Goal: Find specific page/section: Find specific page/section

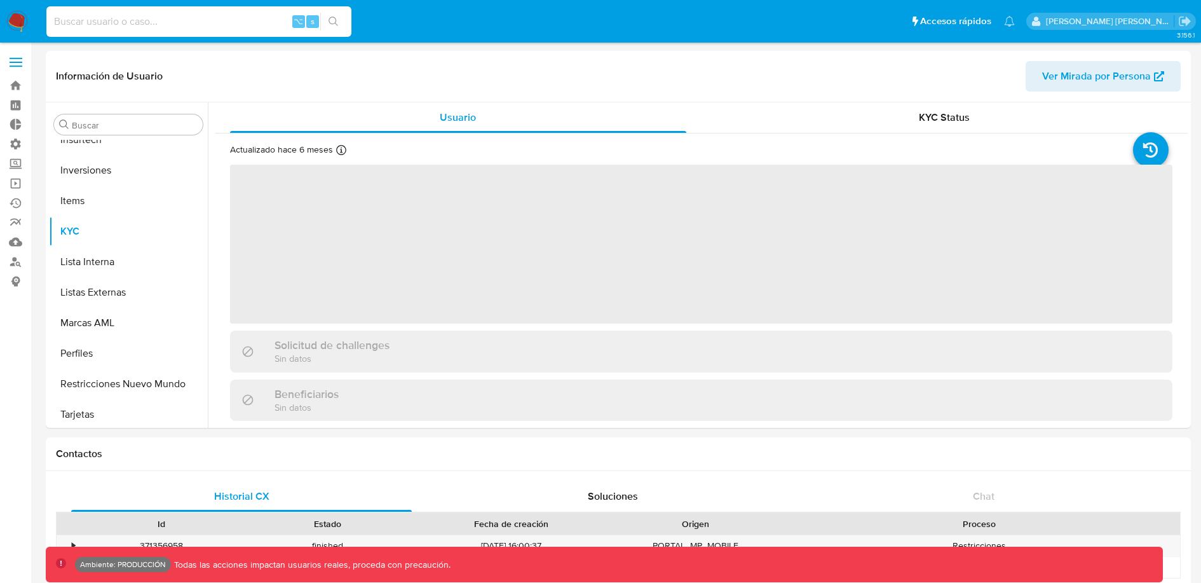
click at [217, 13] on input at bounding box center [198, 21] width 305 height 17
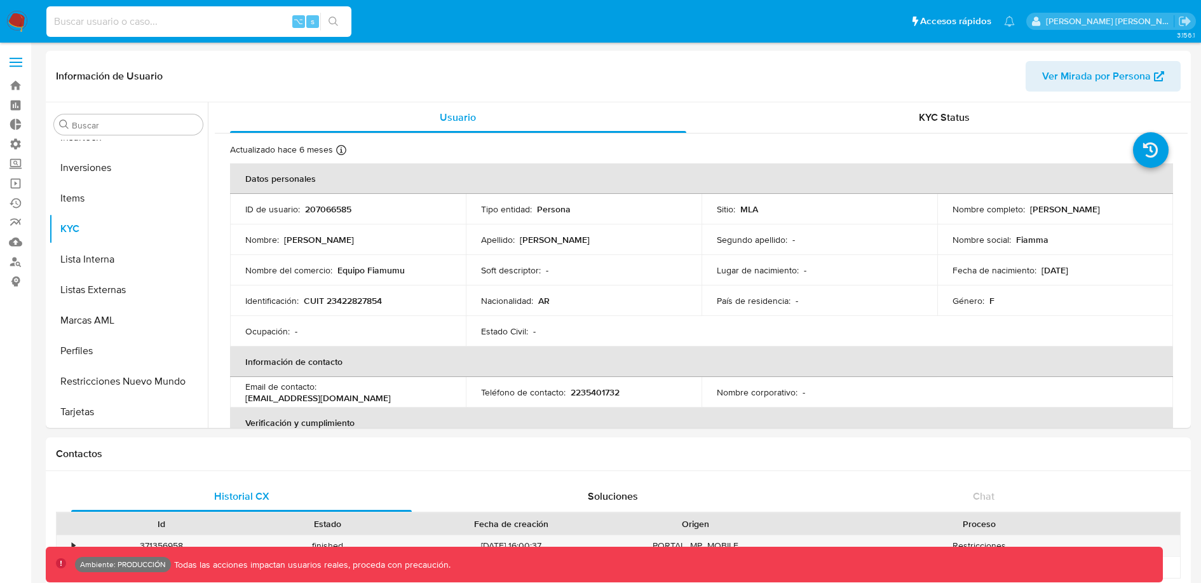
paste input "1321475912"
type input "1321475912"
select select "10"
type input "1321475912"
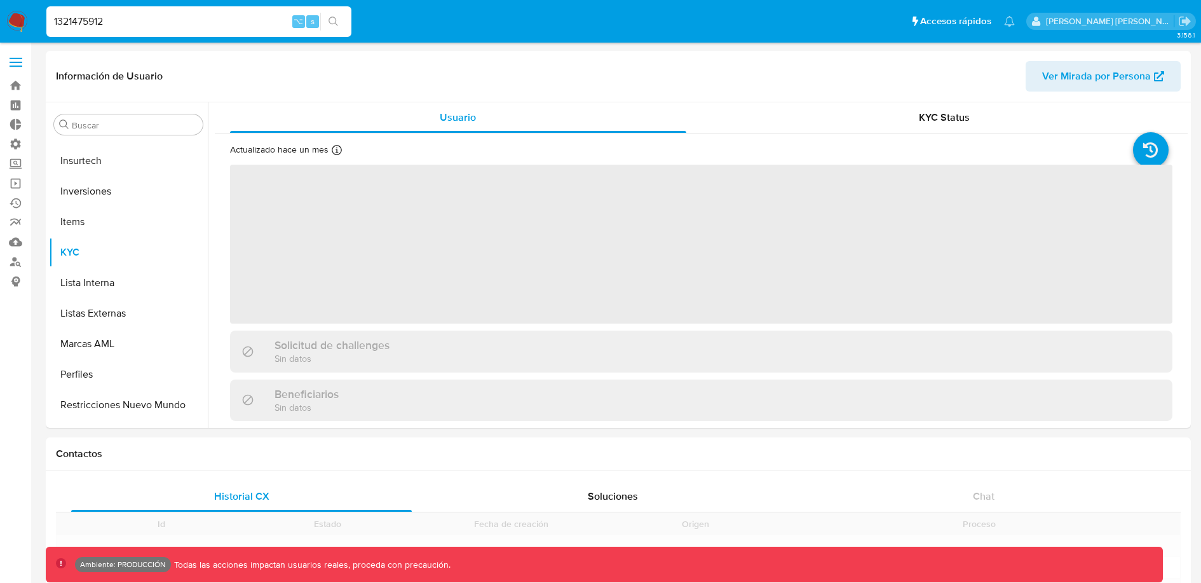
scroll to position [597, 0]
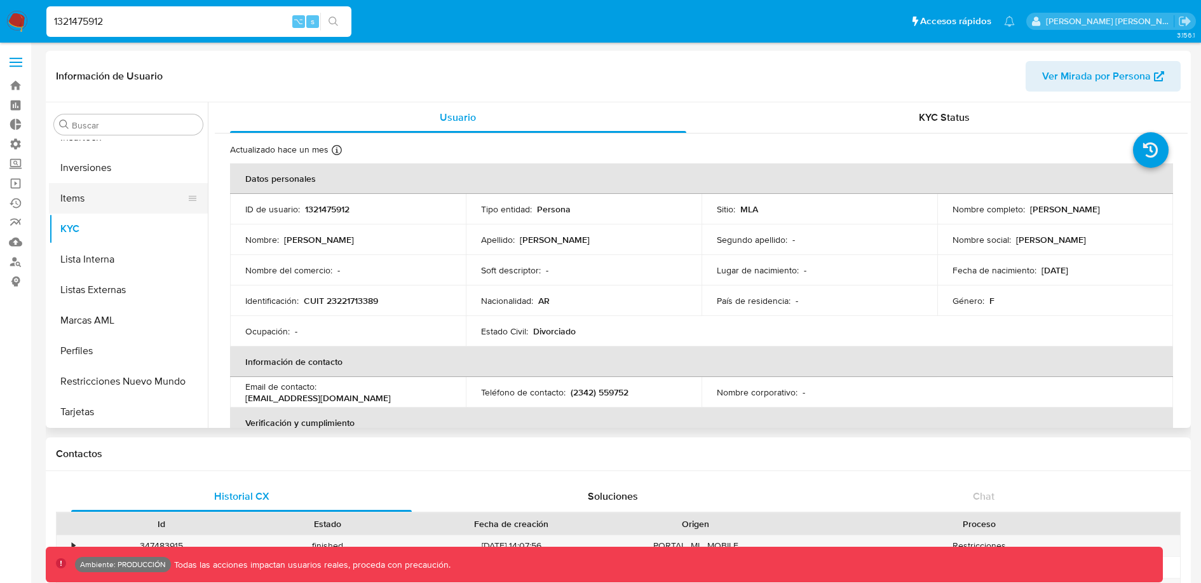
select select "10"
click at [121, 264] on button "Lista Interna" at bounding box center [123, 259] width 149 height 31
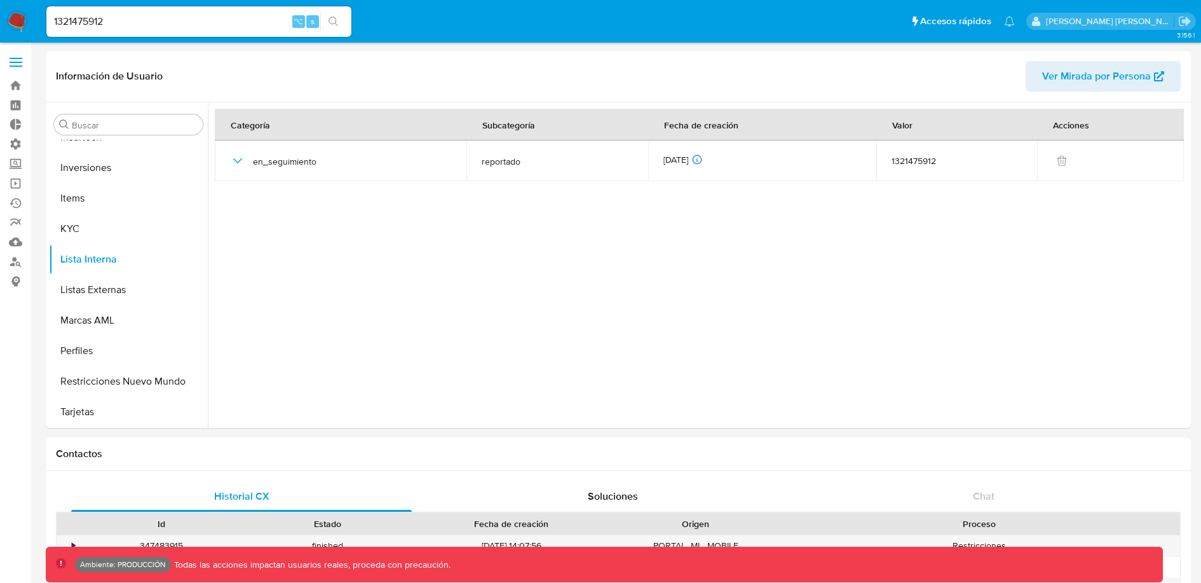
click at [200, 23] on input "1321475912" at bounding box center [198, 21] width 305 height 17
paste input "686544738"
type input "1686544738"
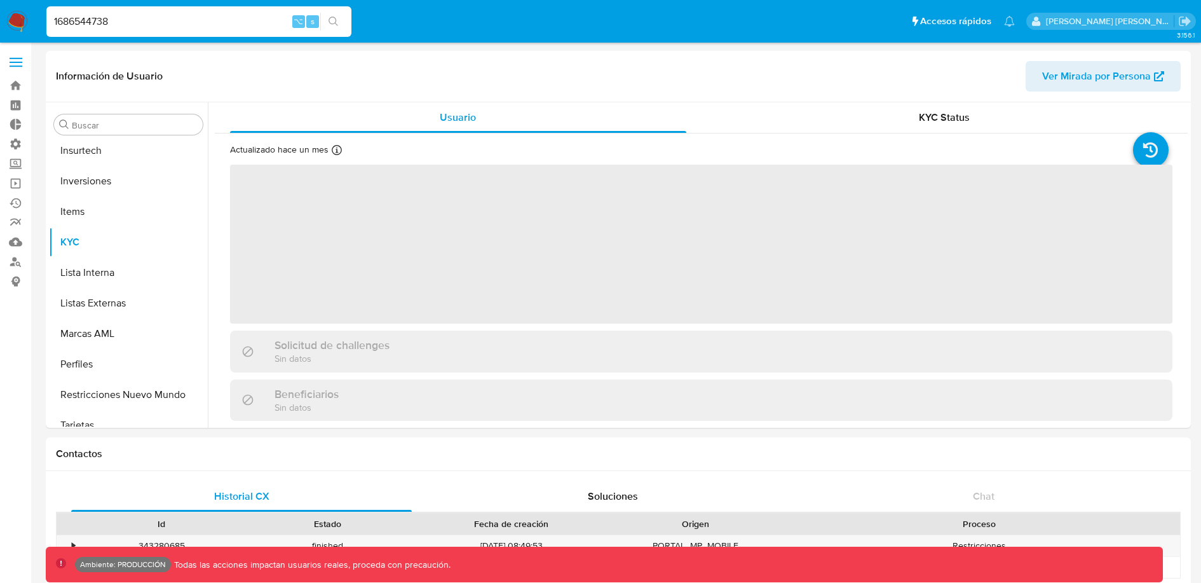
scroll to position [597, 0]
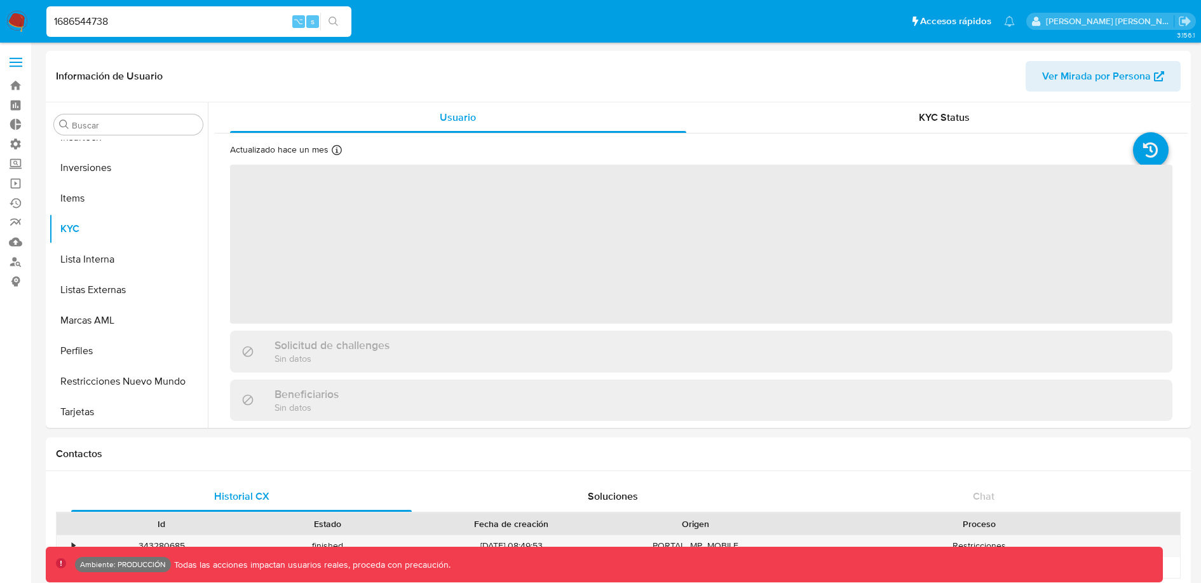
select select "10"
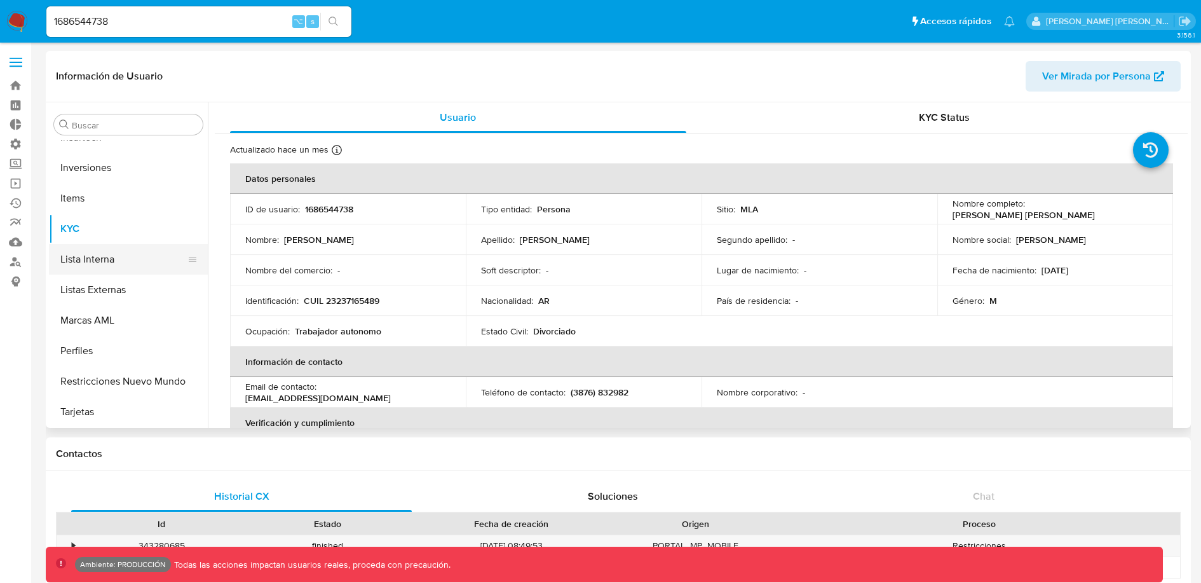
click at [106, 254] on button "Lista Interna" at bounding box center [123, 259] width 149 height 31
